Goal: Navigation & Orientation: Understand site structure

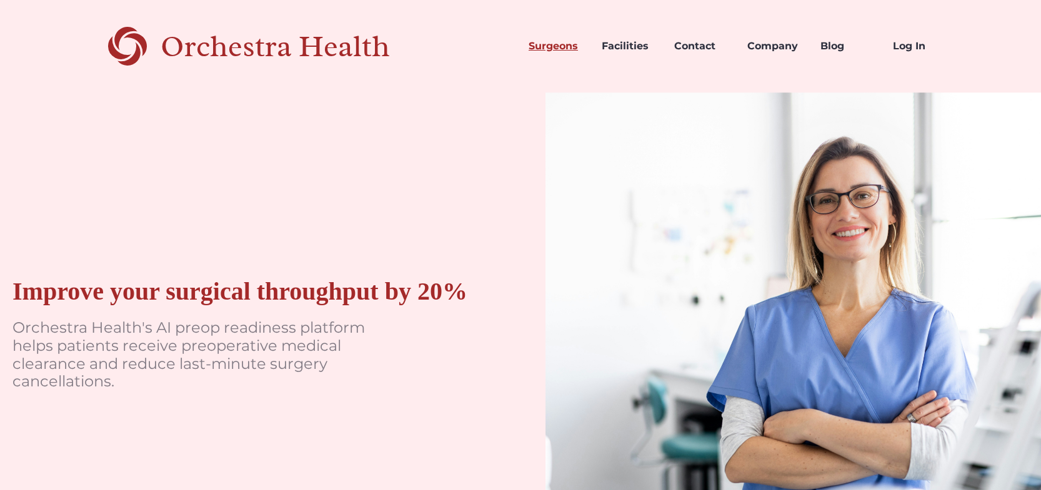
click at [560, 50] on link "Surgeons" at bounding box center [554, 46] width 73 height 42
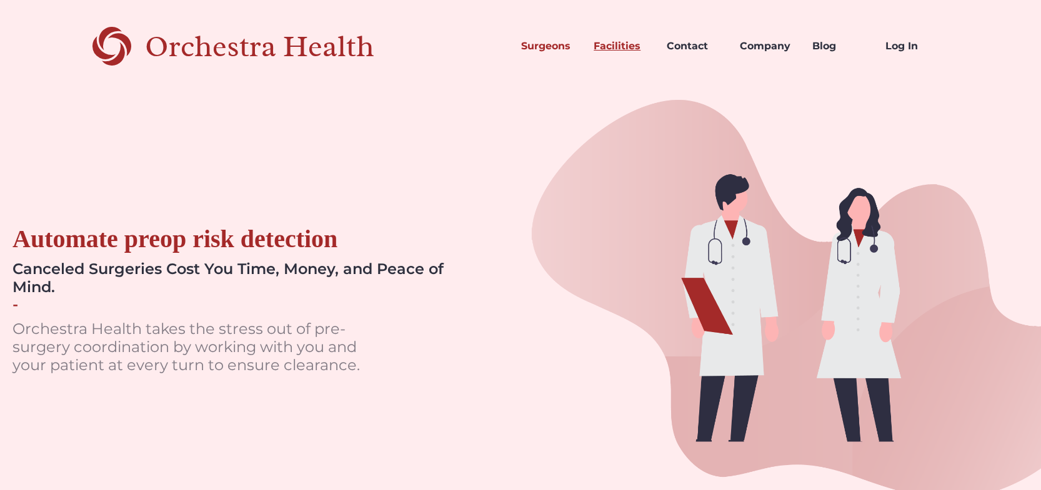
click at [633, 45] on link "Facilities" at bounding box center [619, 46] width 73 height 42
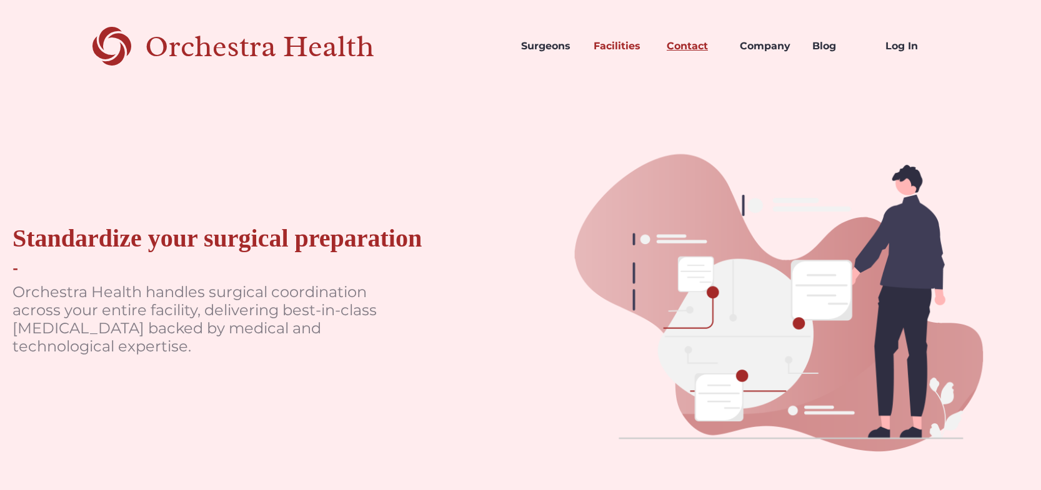
click at [708, 42] on link "Contact" at bounding box center [693, 46] width 73 height 42
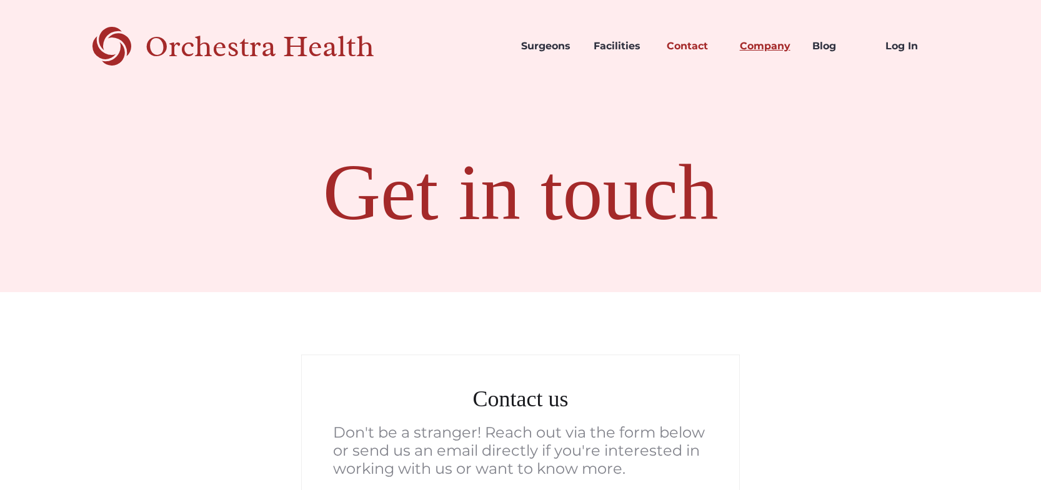
click at [775, 41] on link "Company" at bounding box center [766, 46] width 73 height 42
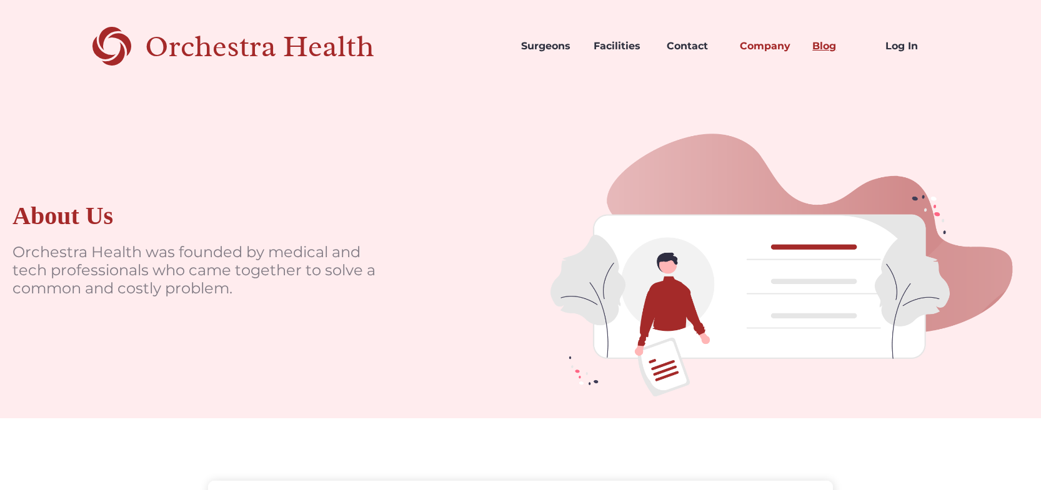
click at [830, 45] on link "Blog" at bounding box center [838, 46] width 73 height 42
